Goal: Communication & Community: Answer question/provide support

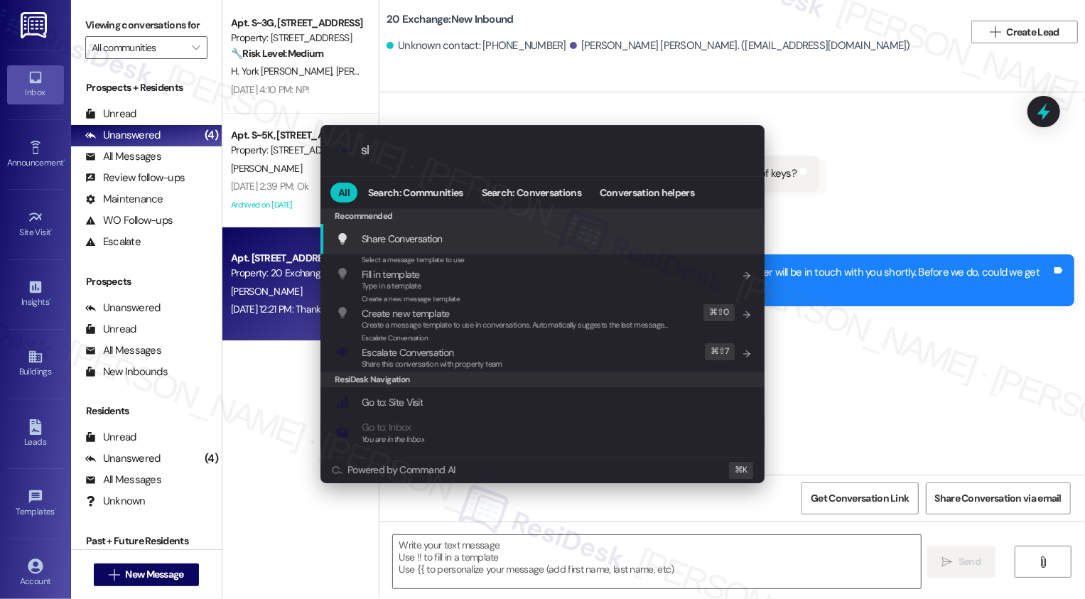
type input "sla"
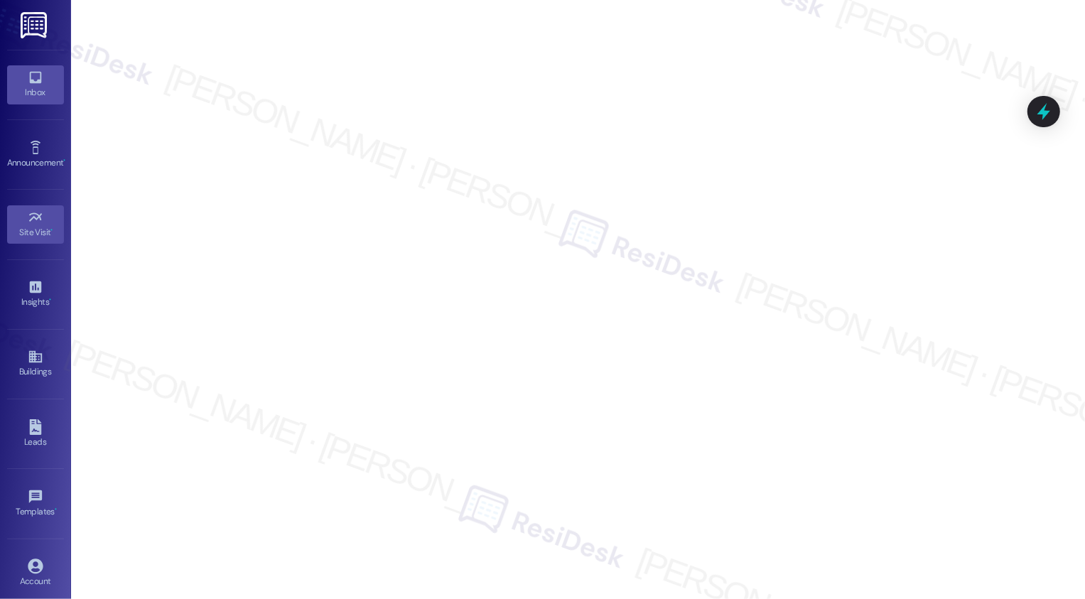
click at [31, 78] on icon at bounding box center [36, 78] width 16 height 16
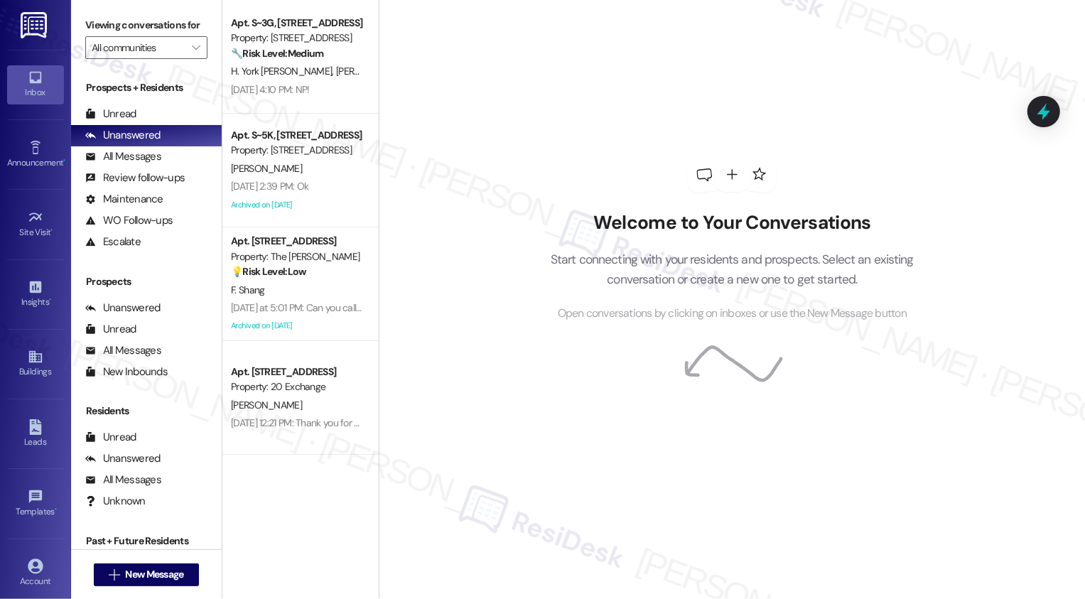
click at [499, 58] on div "Welcome to Your Conversations Start connecting with your residents and prospect…" at bounding box center [732, 299] width 706 height 599
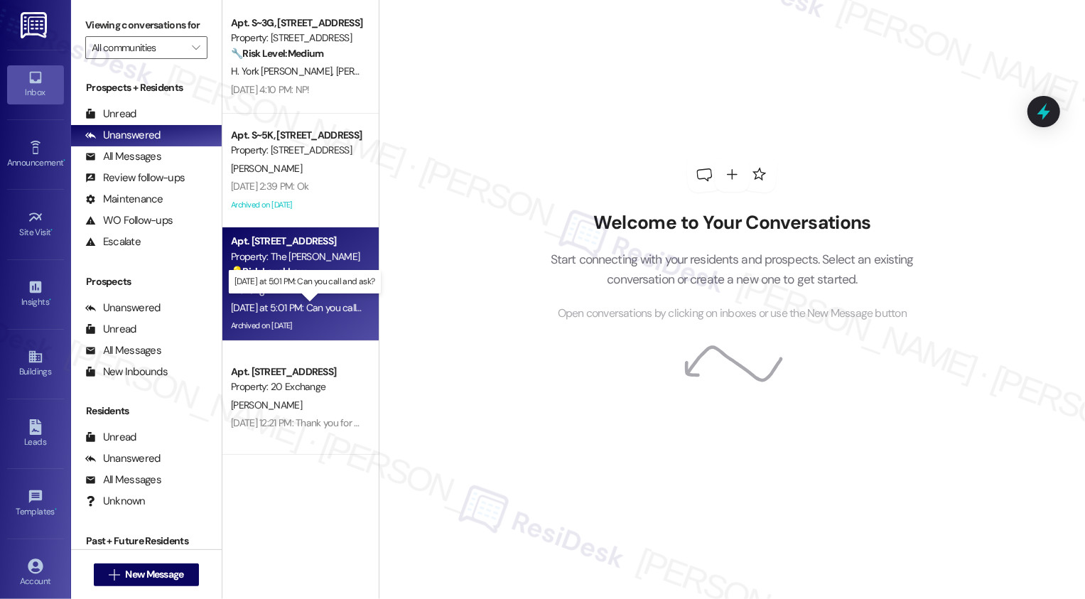
click at [337, 311] on div "Yesterday at 5:01 PM: Can you call and ask? Yesterday at 5:01 PM: Can you call …" at bounding box center [313, 307] width 165 height 13
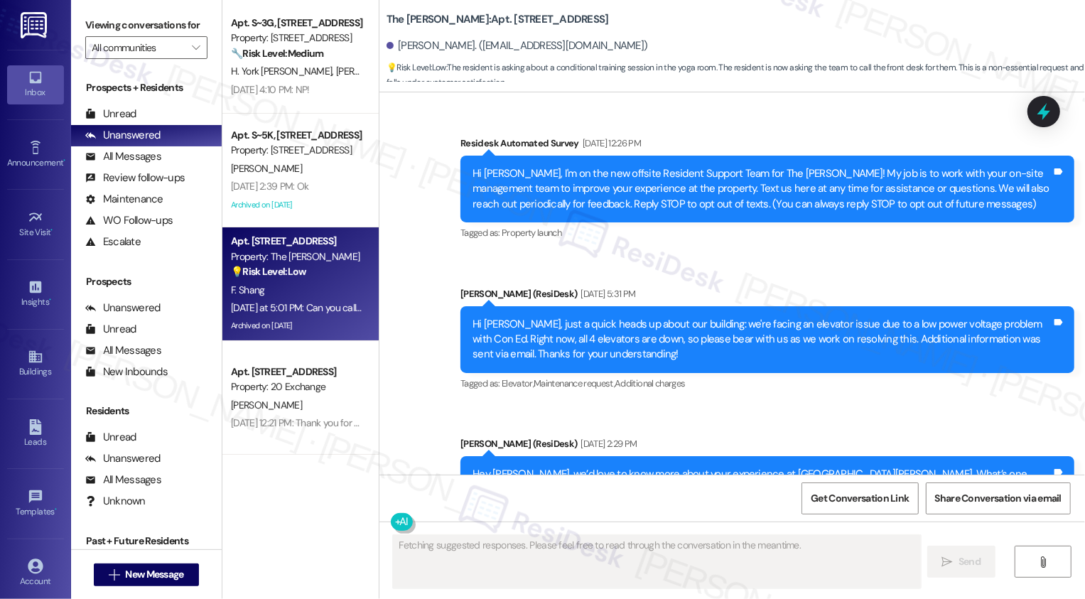
scroll to position [22740, 0]
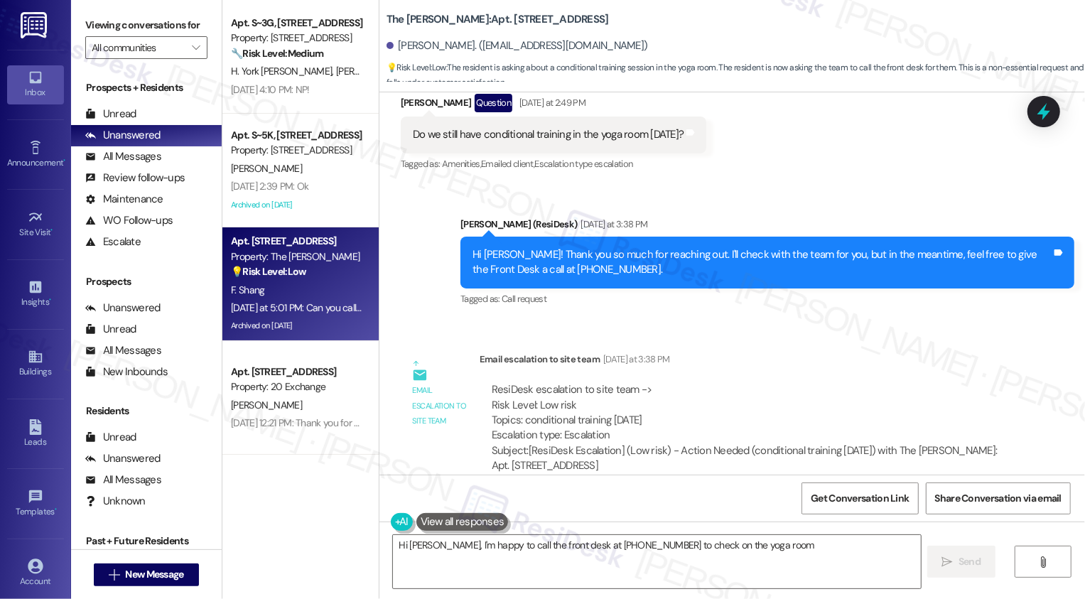
type textarea "Hi Fiona, I'm happy to call the front desk at 212-563-4157 to check on the yoga…"
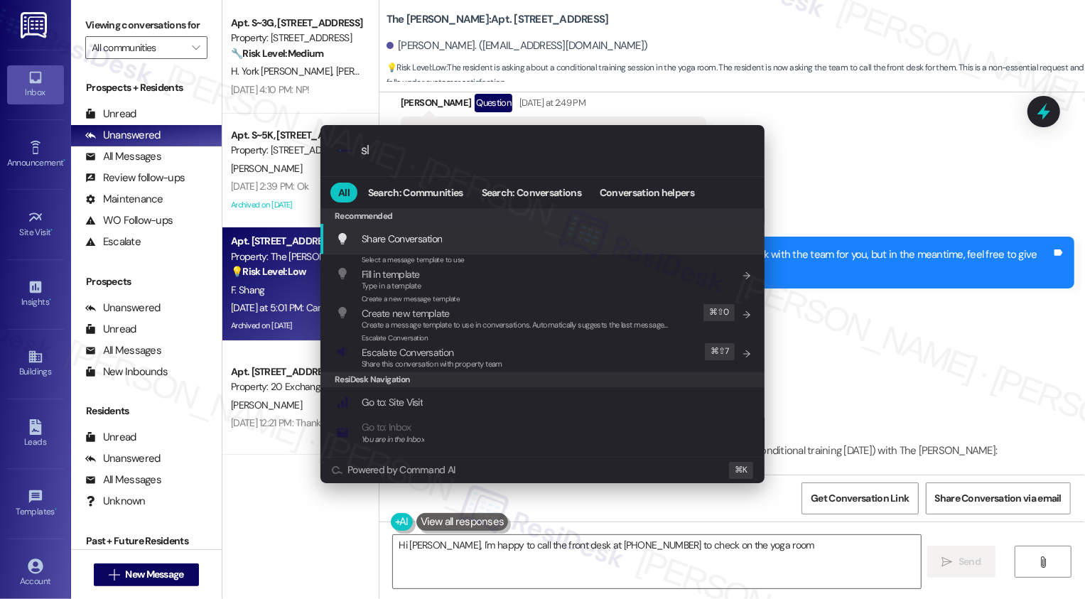
type input "sla"
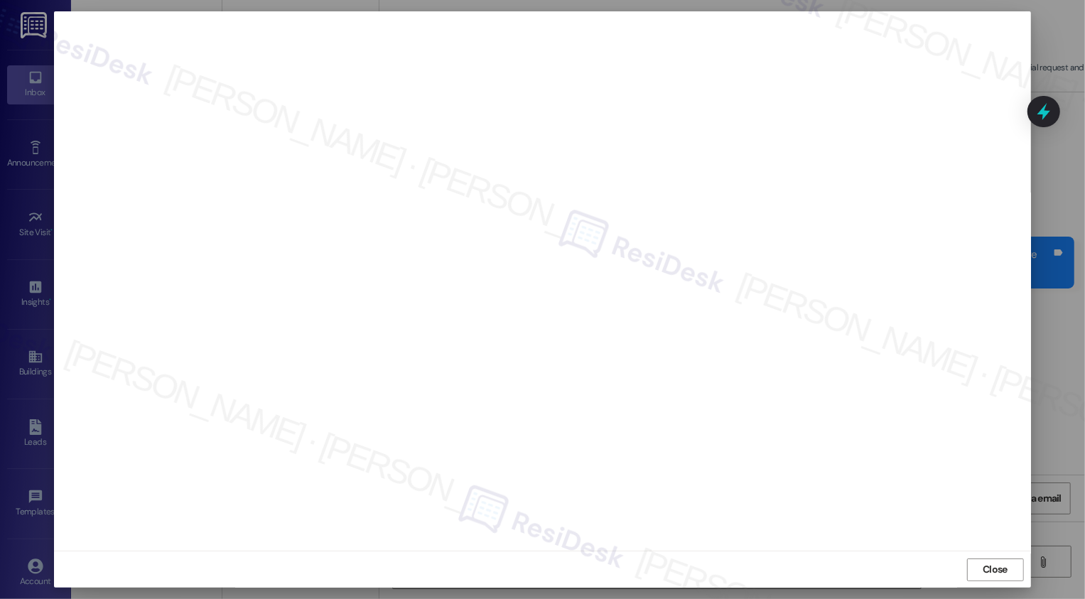
type textarea "Hi Fiona, I'm happy to call the front desk at 212-563-4157 to check on the yoga…"
